Goal: Transaction & Acquisition: Purchase product/service

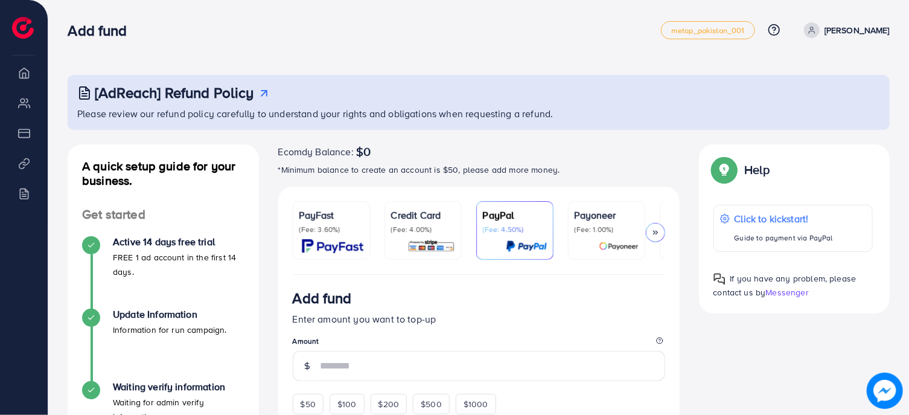
click at [329, 235] on div "PayFast (Fee: 3.60%)" at bounding box center [331, 230] width 64 height 45
click at [844, 35] on p "[PERSON_NAME]" at bounding box center [856, 30] width 65 height 14
click at [715, 46] on div "Add fund metap_pakistan_001 Help Center Contact Support Plans and Pricing Term …" at bounding box center [479, 30] width 822 height 34
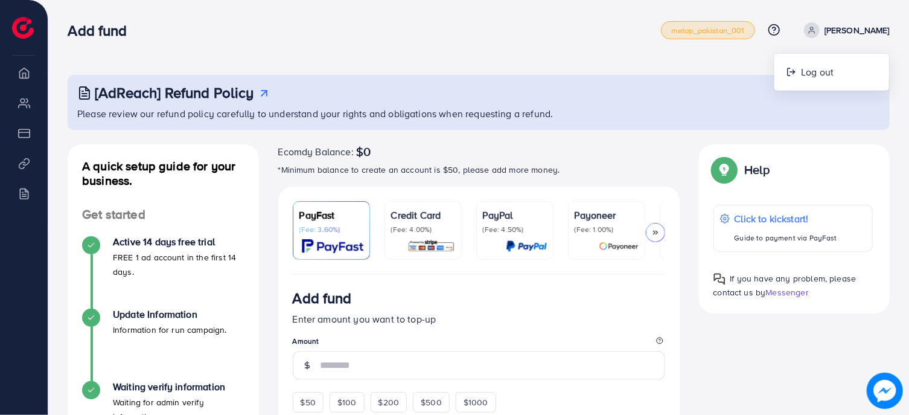
click at [711, 31] on span "metap_pakistan_001" at bounding box center [708, 31] width 74 height 8
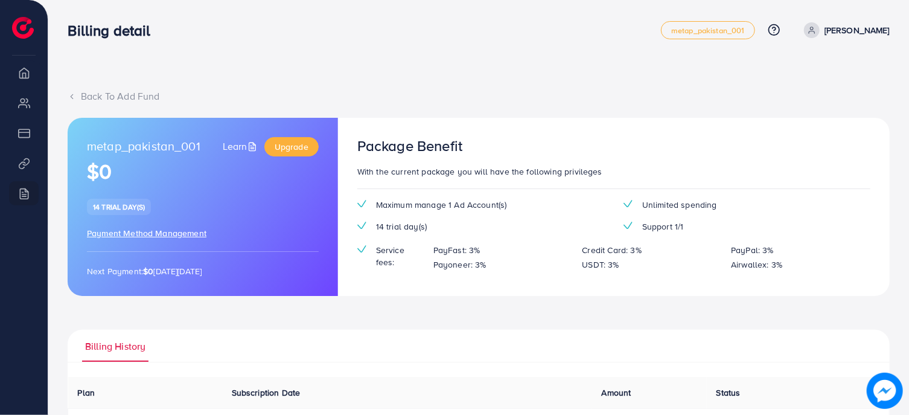
click at [485, 204] on span "Maximum manage 1 Ad Account(s)" at bounding box center [441, 205] width 131 height 12
click at [541, 255] on div "PayFast: 3%" at bounding box center [498, 250] width 149 height 14
click at [85, 106] on div "Back To Add Fund metap_pakistan_001 Learn Upgrade $0 14 trial day(s) Payment Me…" at bounding box center [479, 325] width 822 height 472
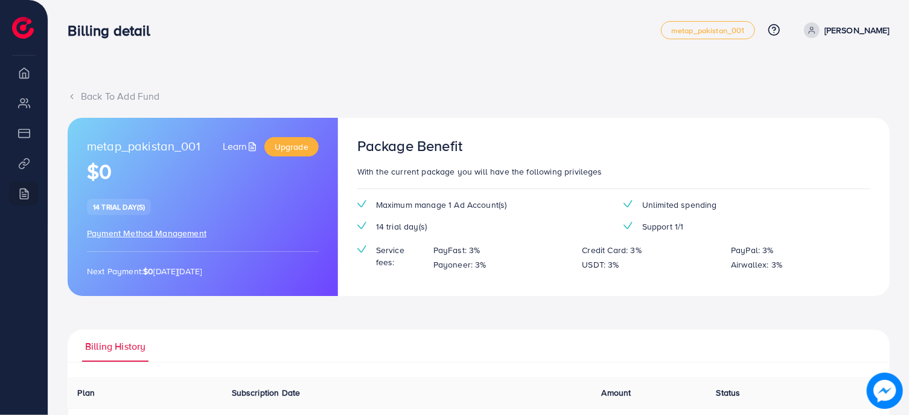
click at [85, 98] on div "Back To Add Fund" at bounding box center [479, 96] width 822 height 14
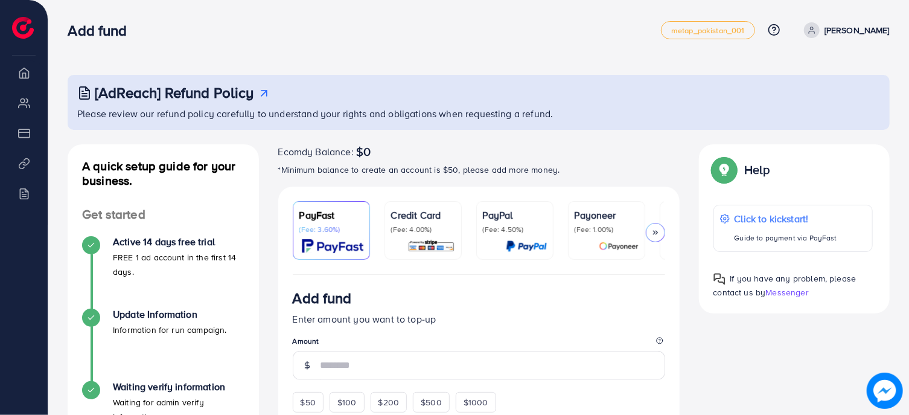
click at [145, 255] on p "FREE 1 ad account in the first 14 days." at bounding box center [179, 264] width 132 height 29
